Goal: Find specific page/section: Find specific page/section

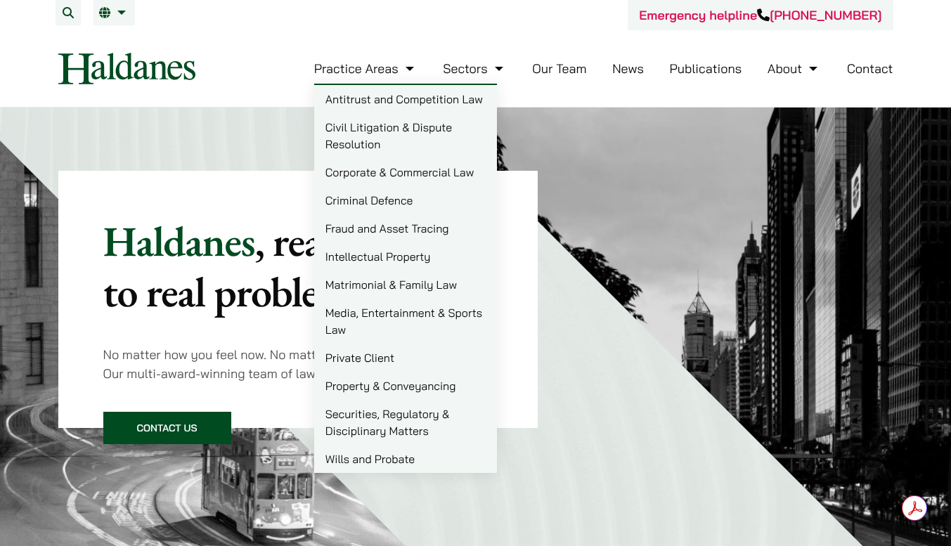
click at [413, 283] on link "Matrimonial & Family Law" at bounding box center [405, 285] width 183 height 28
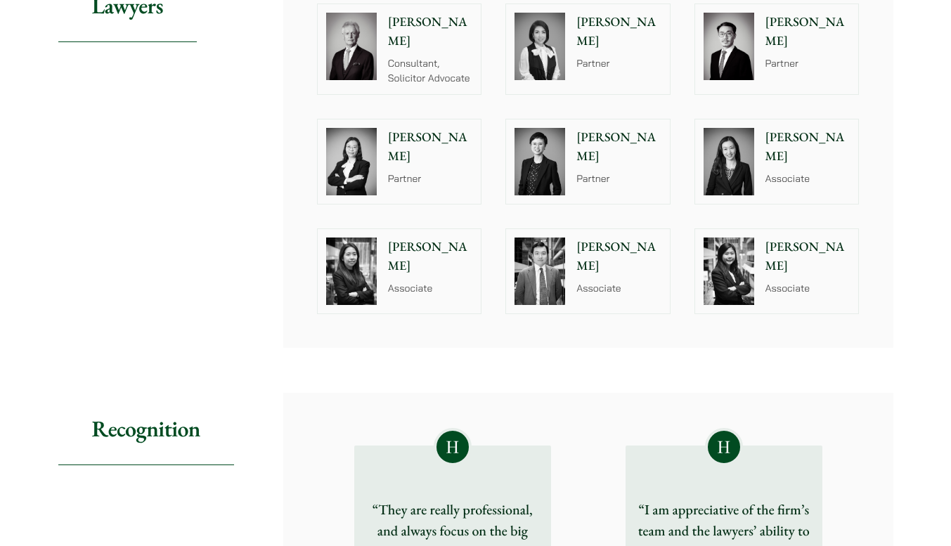
scroll to position [1125, 0]
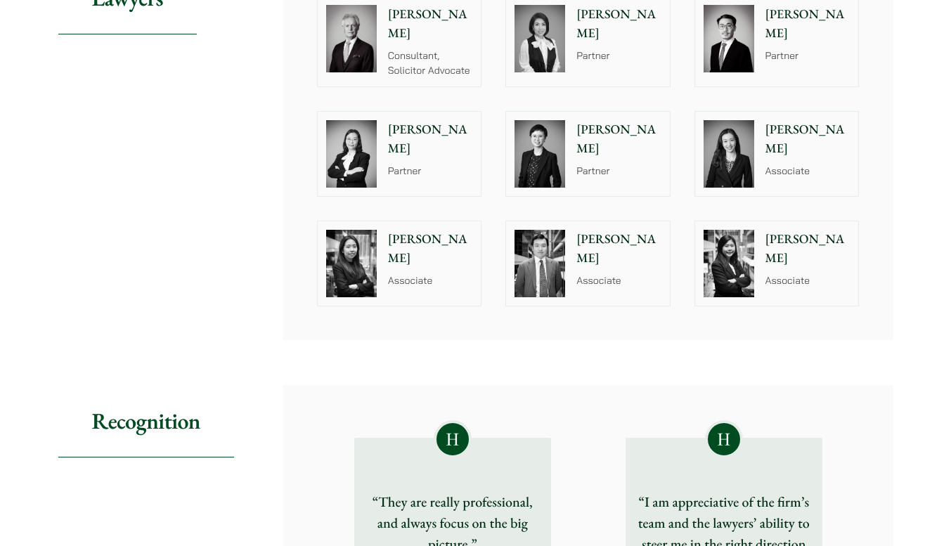
click at [730, 249] on img at bounding box center [729, 263] width 51 height 67
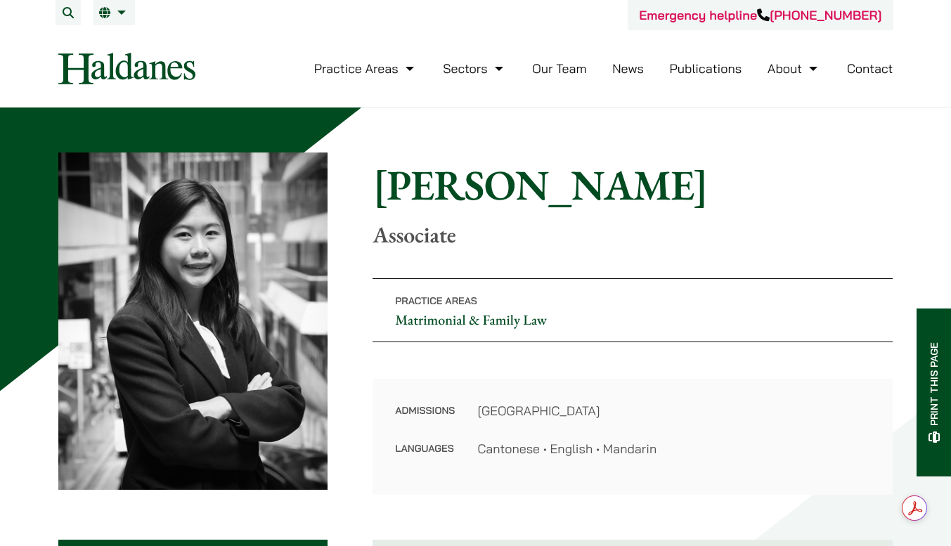
click at [109, 60] on img at bounding box center [126, 69] width 137 height 32
